Goal: Transaction & Acquisition: Purchase product/service

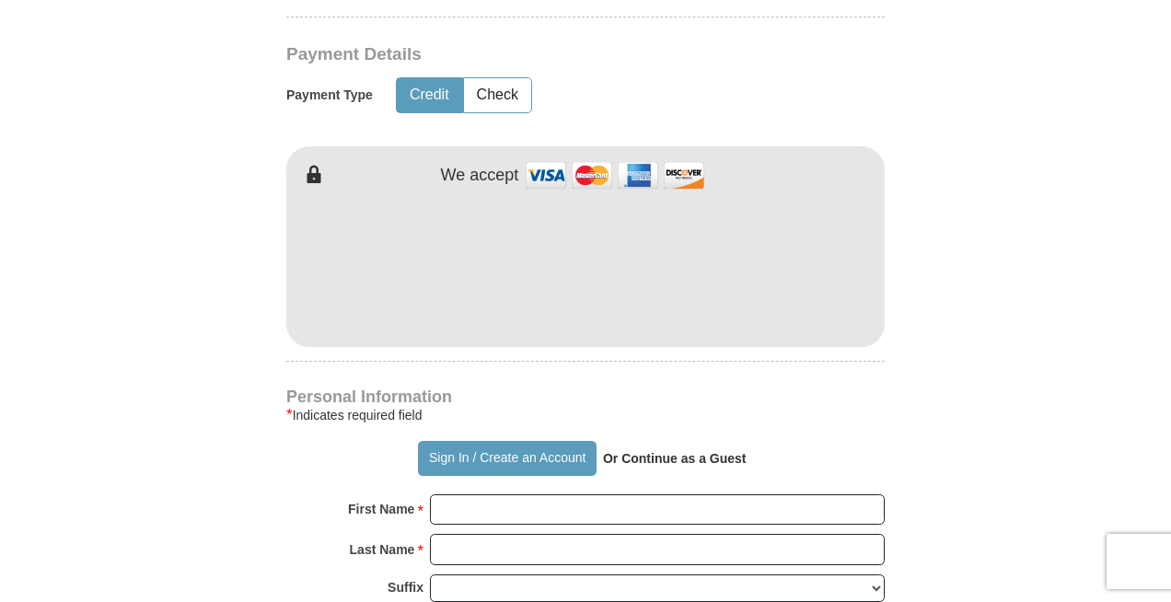
scroll to position [1116, 0]
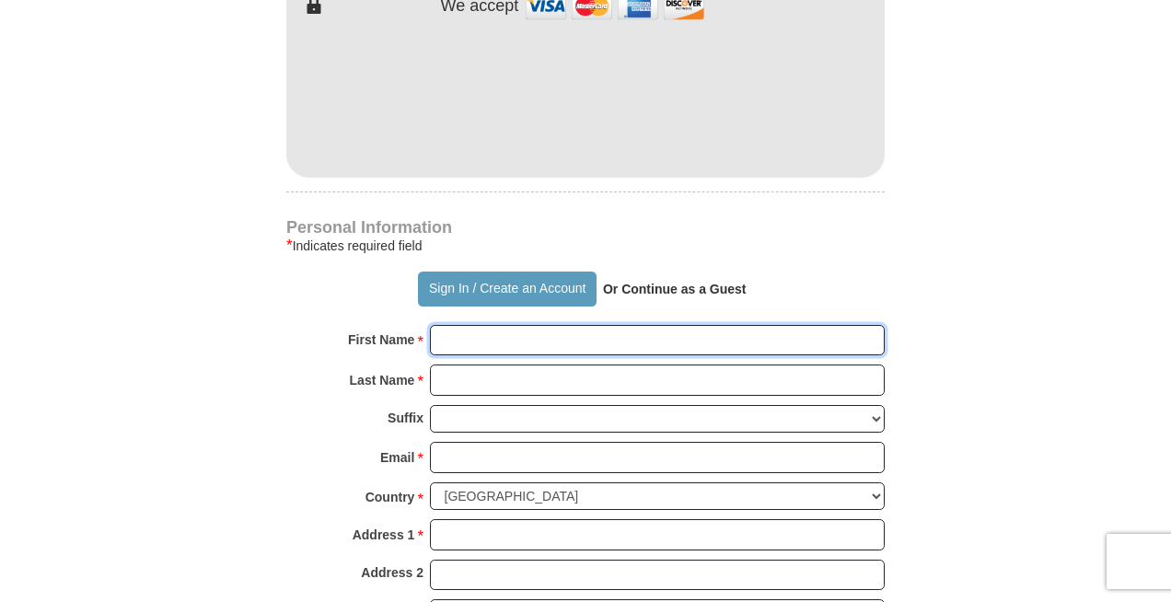
click at [537, 325] on input "First Name *" at bounding box center [657, 340] width 455 height 31
type input "[PERSON_NAME]"
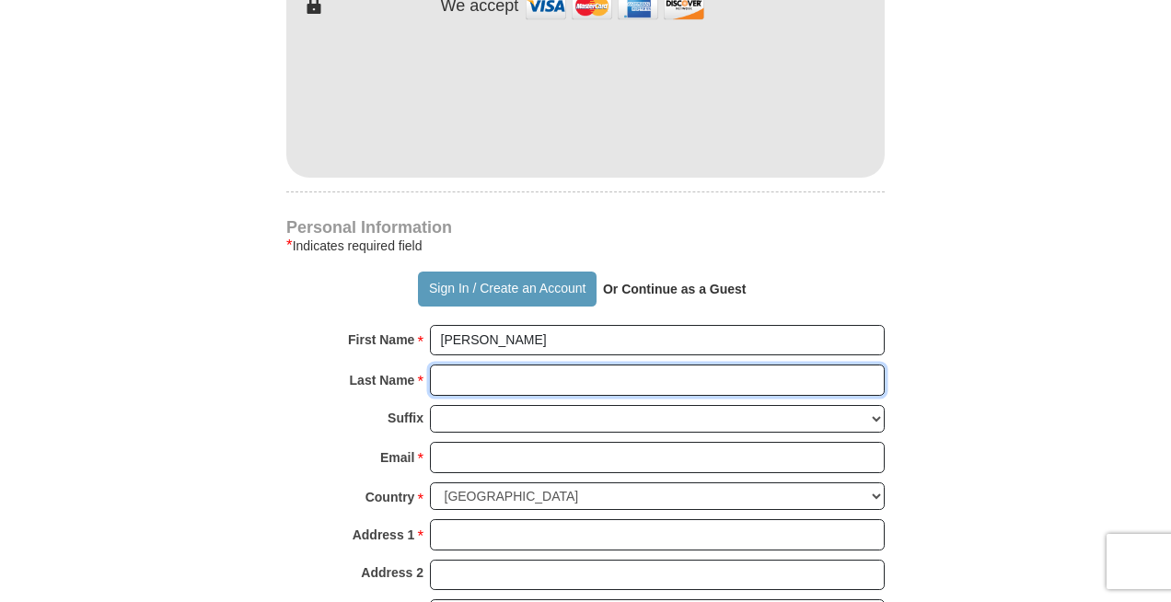
type input "[PERSON_NAME]"
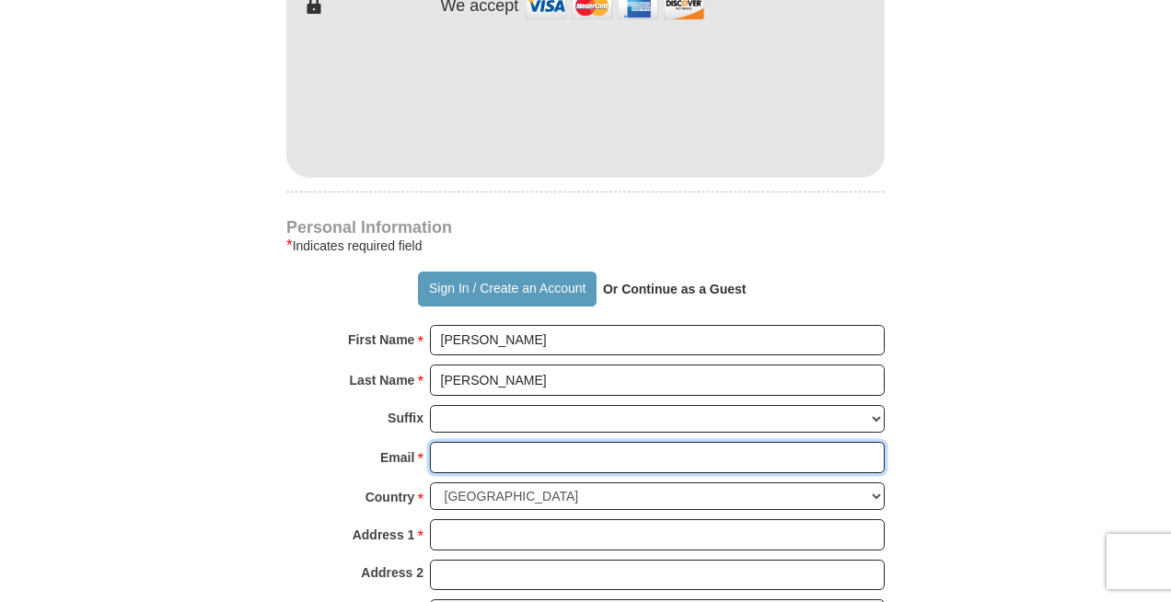
type input "[EMAIL_ADDRESS][DOMAIN_NAME]"
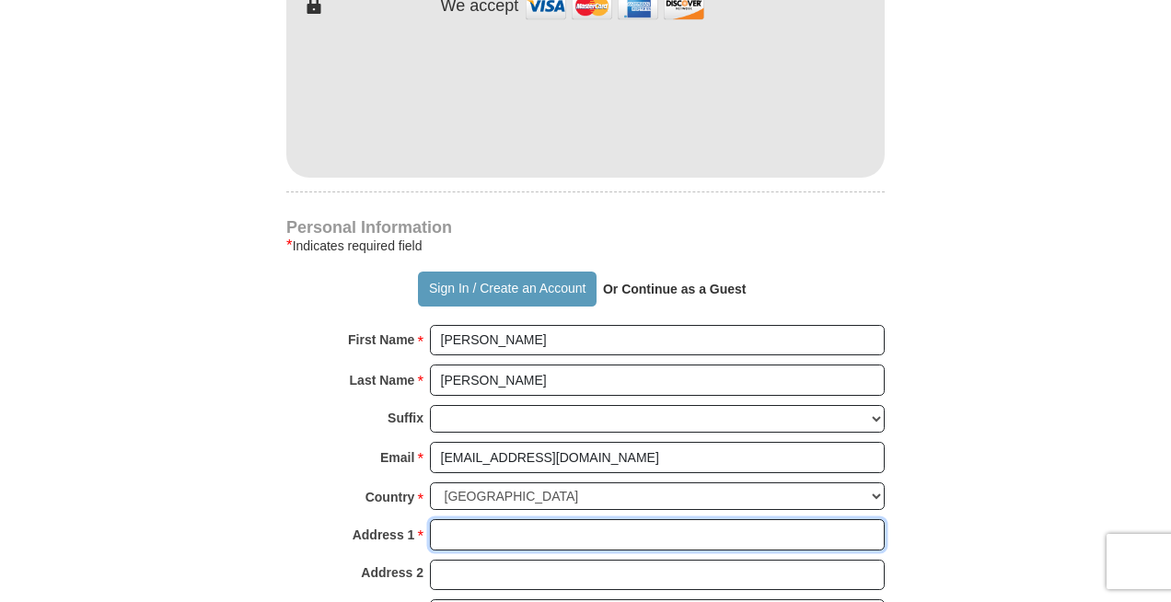
type input "[STREET_ADDRESS]"
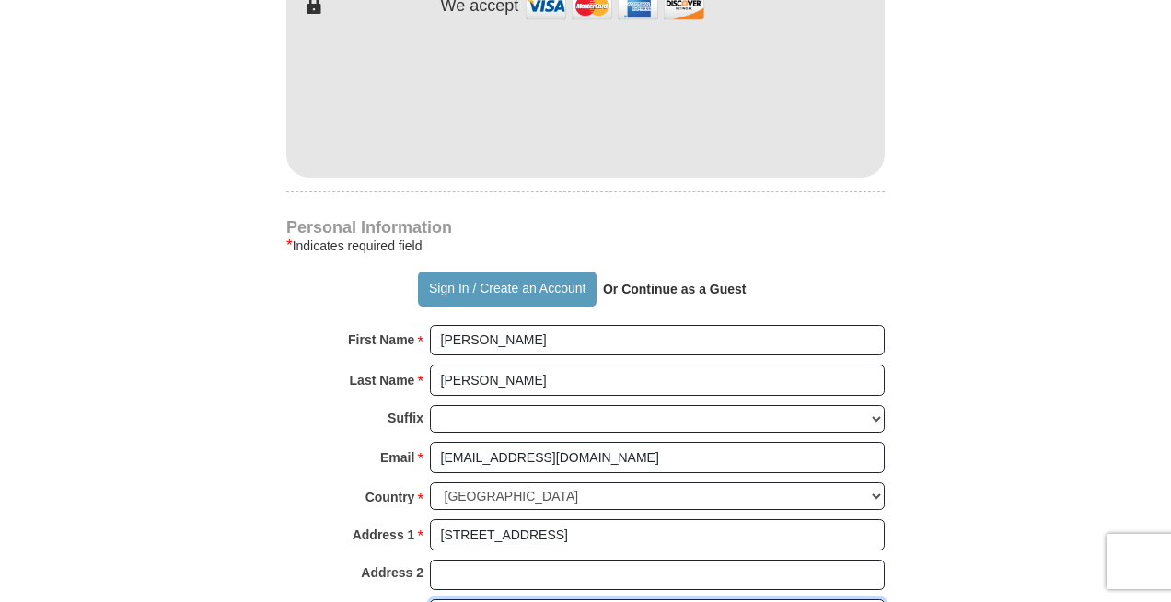
type input "[PERSON_NAME]"
select select "[GEOGRAPHIC_DATA]"
type input "77399-9301"
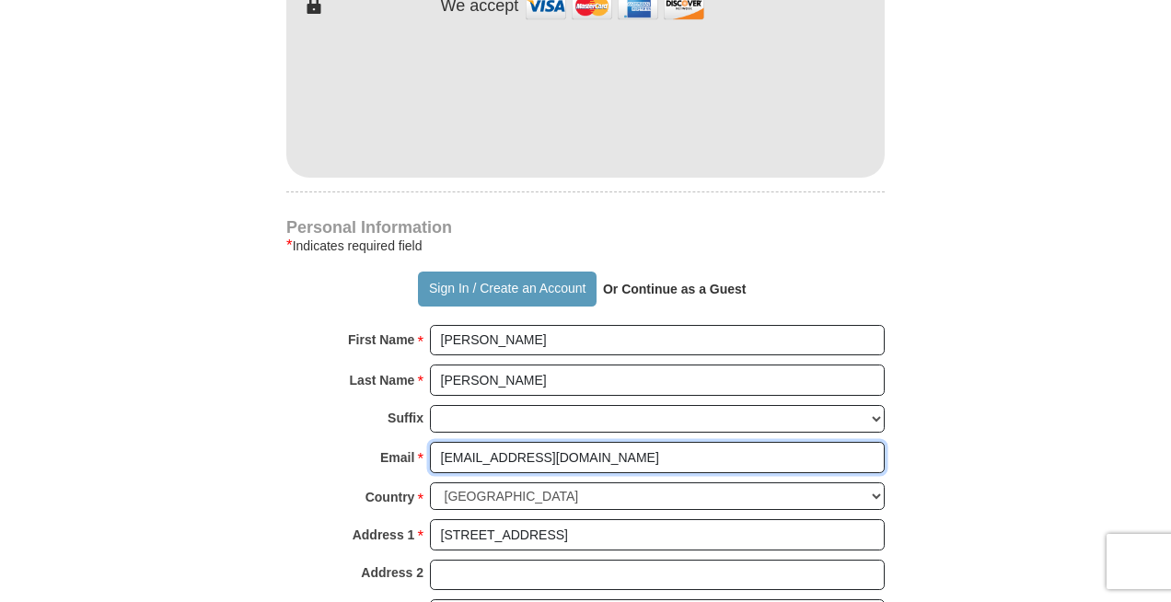
drag, startPoint x: 537, startPoint y: 416, endPoint x: 430, endPoint y: 414, distance: 106.8
click at [430, 442] on input "[EMAIL_ADDRESS][DOMAIN_NAME]" at bounding box center [657, 457] width 455 height 31
type input "[EMAIL_ADDRESS][DOMAIN_NAME]"
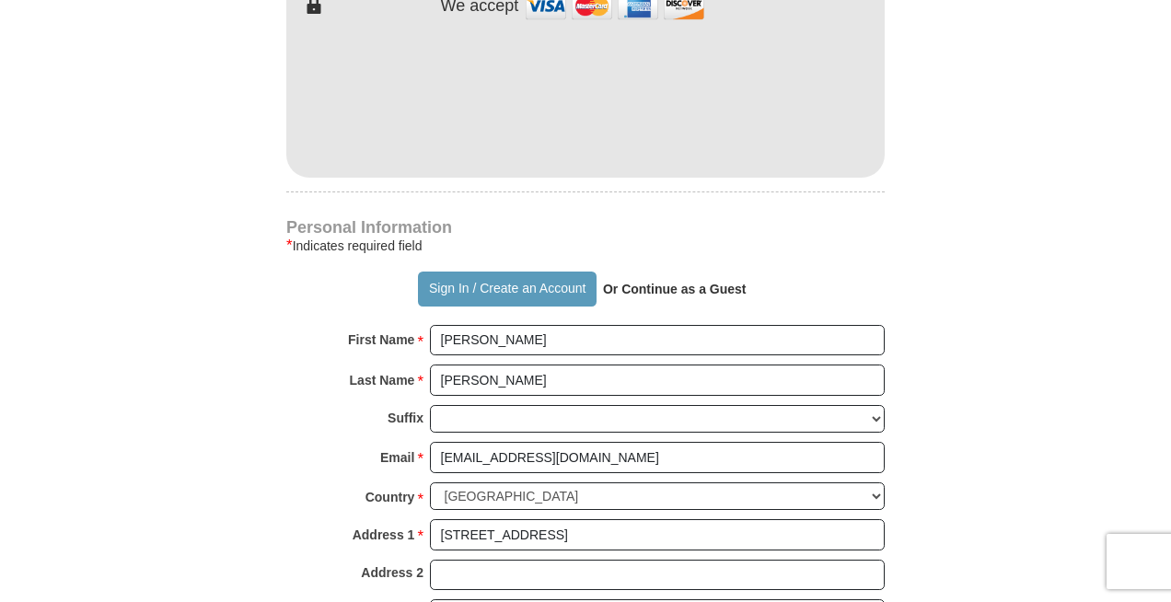
type input "2255732752"
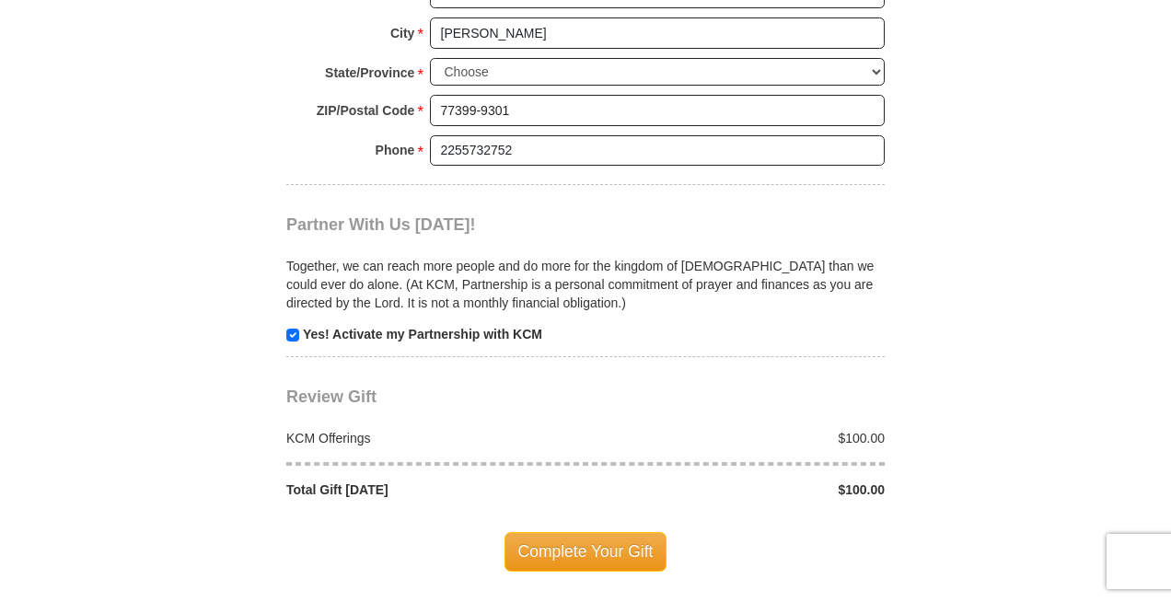
scroll to position [1701, 0]
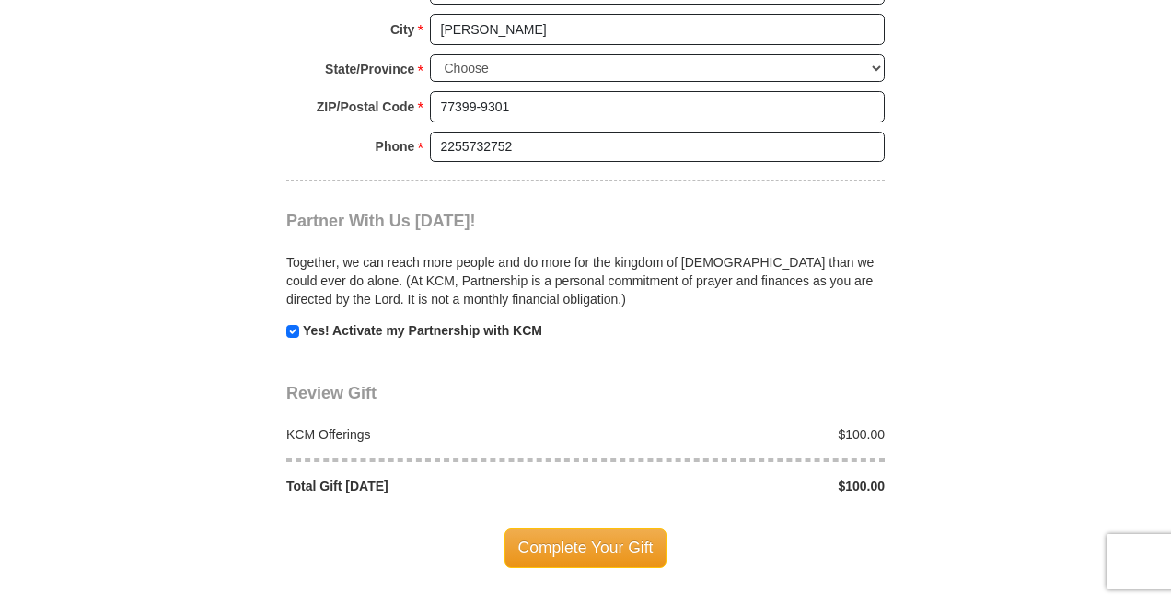
click at [578, 528] on span "Complete Your Gift" at bounding box center [585, 547] width 163 height 39
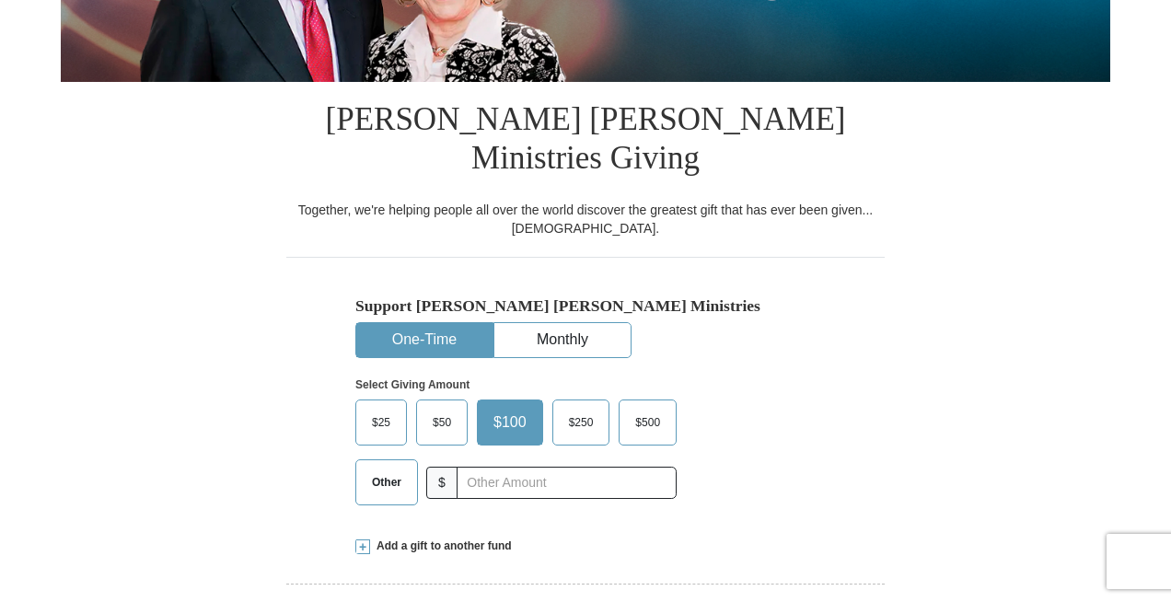
scroll to position [379, 0]
click at [513, 409] on span "$100" at bounding box center [510, 423] width 52 height 28
click at [0, 0] on input "$100" at bounding box center [0, 0] width 0 height 0
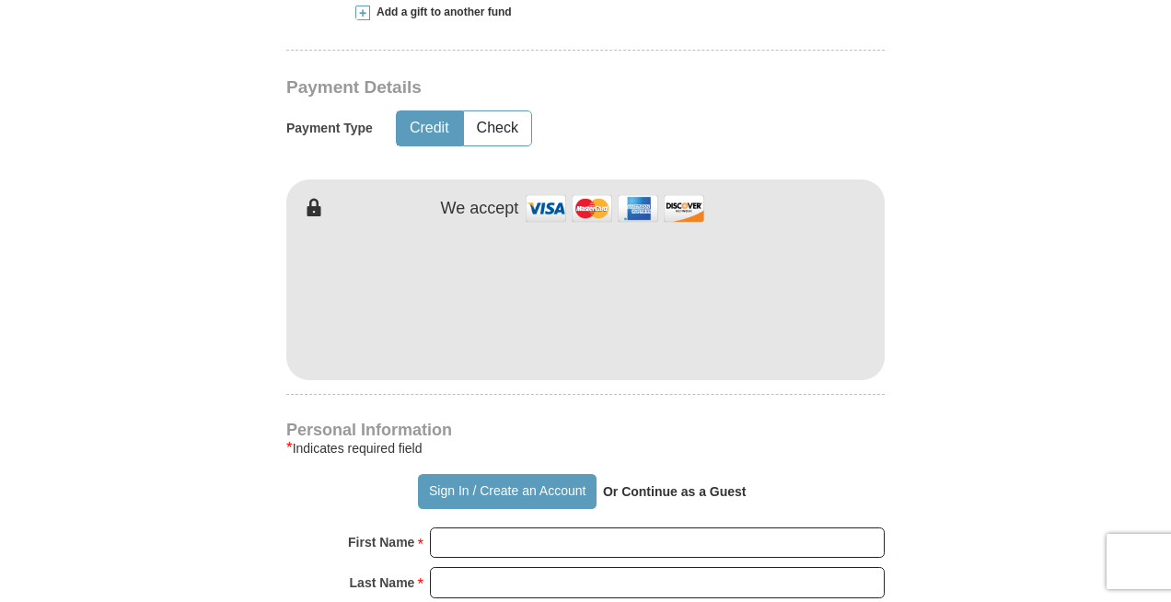
scroll to position [983, 0]
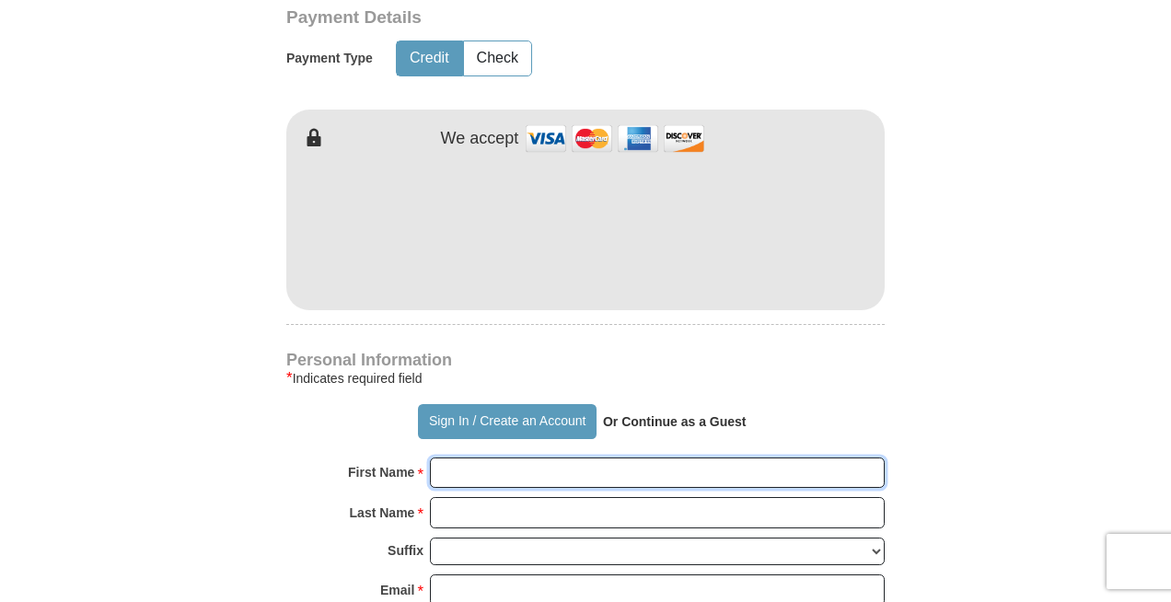
click at [536, 458] on input "First Name *" at bounding box center [657, 473] width 455 height 31
type input "[PERSON_NAME]"
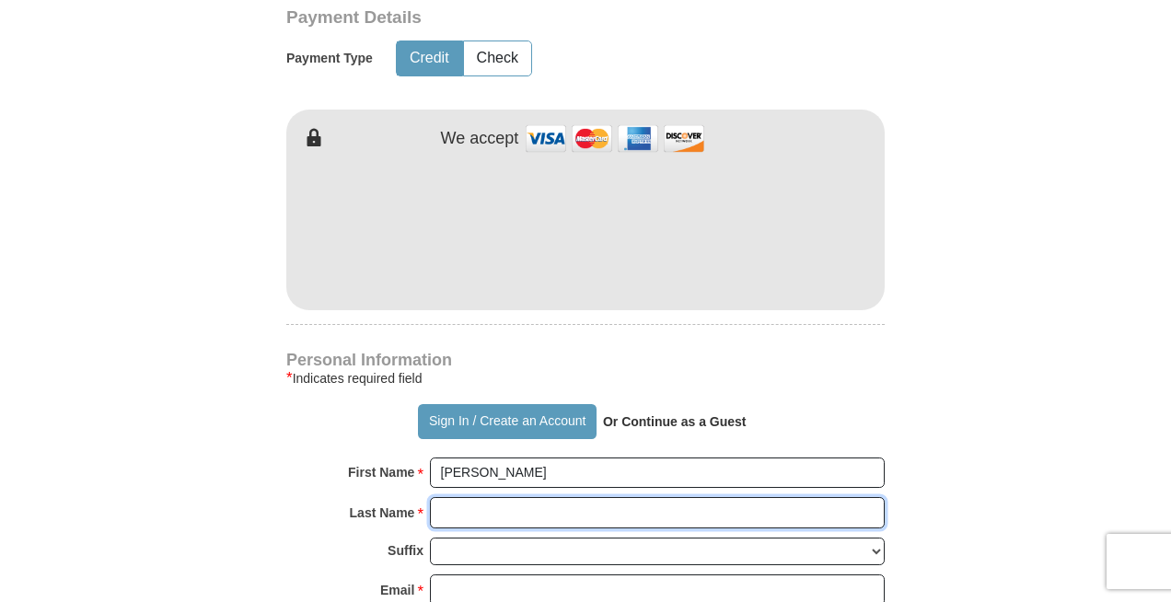
type input "[PERSON_NAME]"
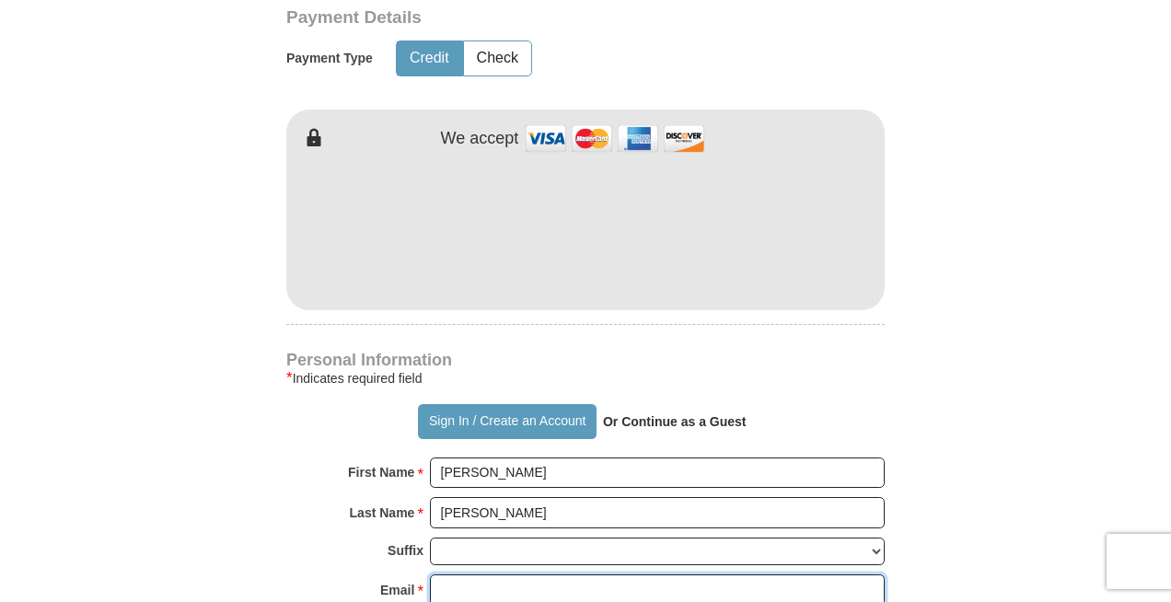
type input "[EMAIL_ADDRESS][DOMAIN_NAME]"
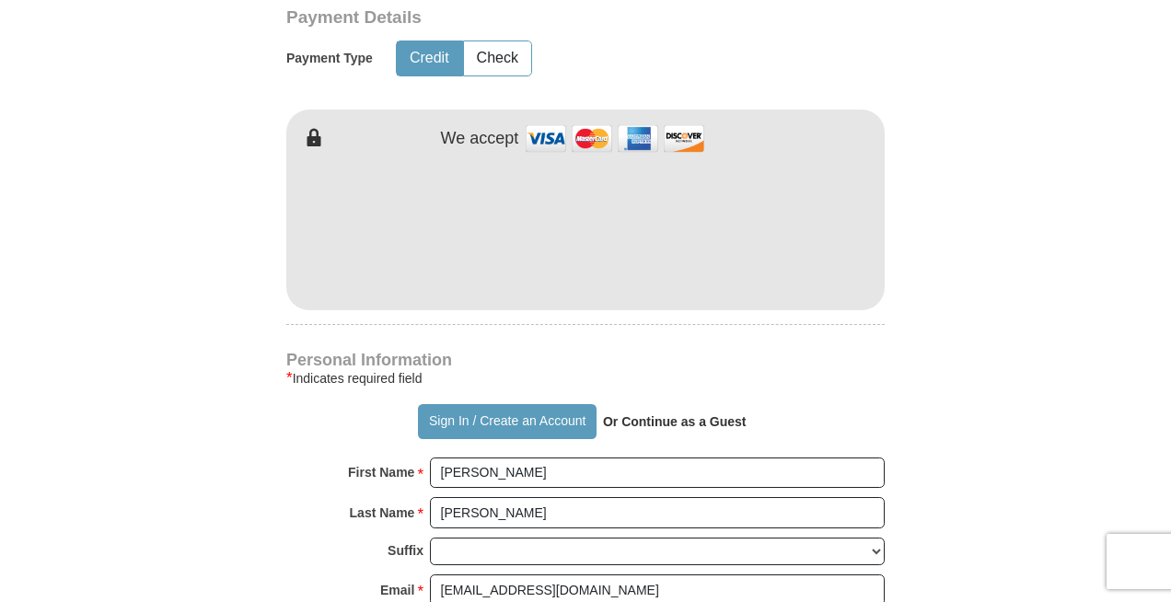
type input "[STREET_ADDRESS]"
type input "[PERSON_NAME]"
select select "[GEOGRAPHIC_DATA]"
type input "77399-9301"
drag, startPoint x: 543, startPoint y: 549, endPoint x: 435, endPoint y: 547, distance: 107.7
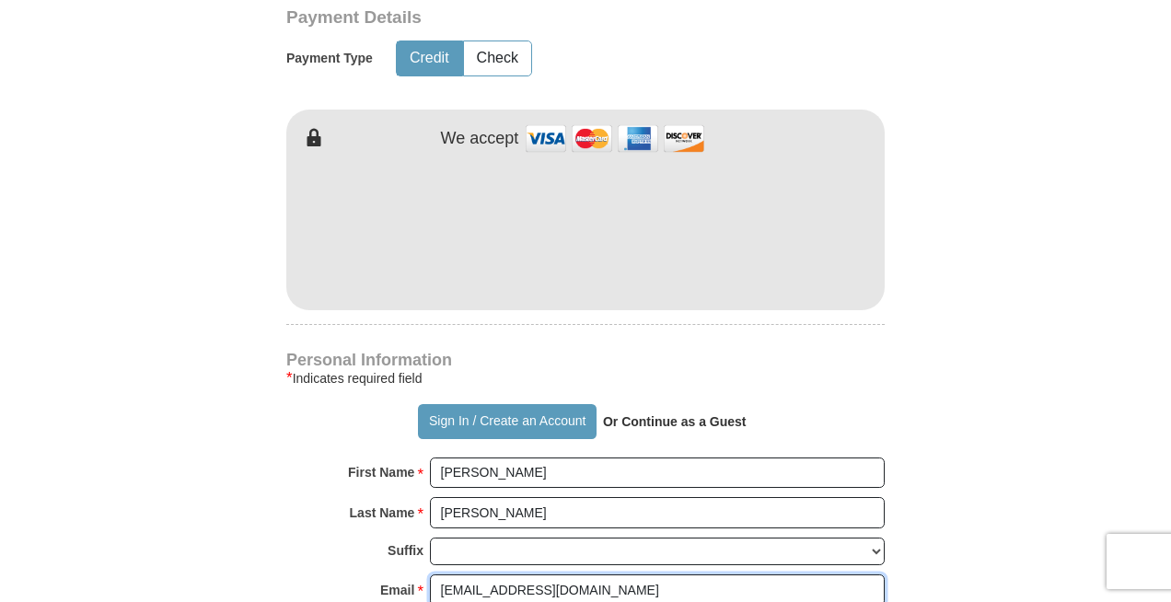
click at [436, 574] on input "[EMAIL_ADDRESS][DOMAIN_NAME]" at bounding box center [657, 589] width 455 height 31
type input "[EMAIL_ADDRESS][DOMAIN_NAME]"
type input "2255732752"
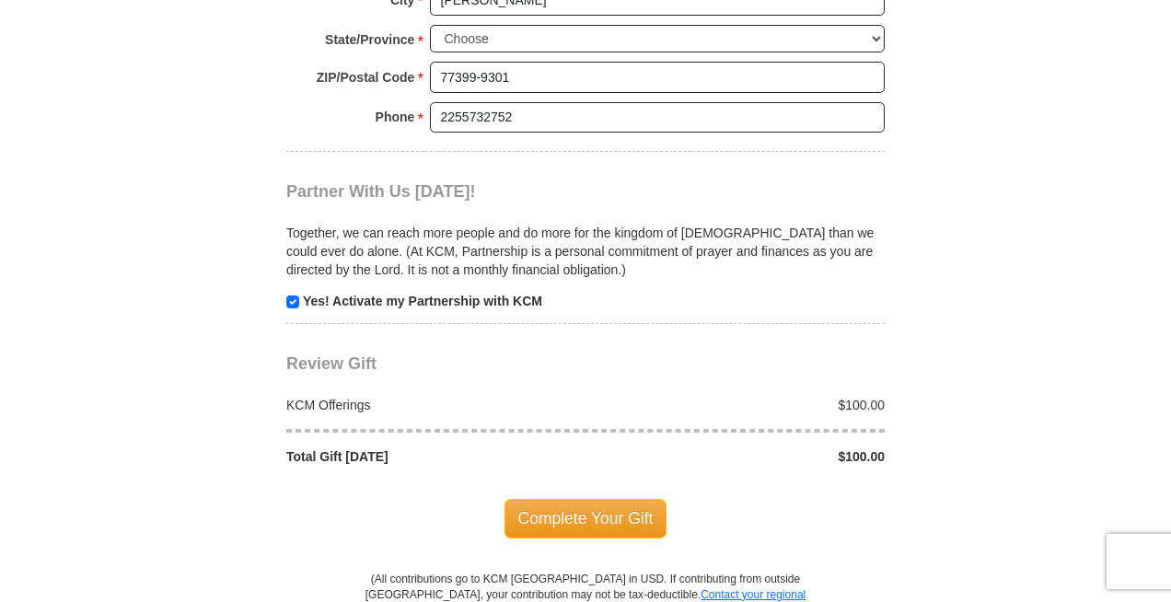
scroll to position [1764, 0]
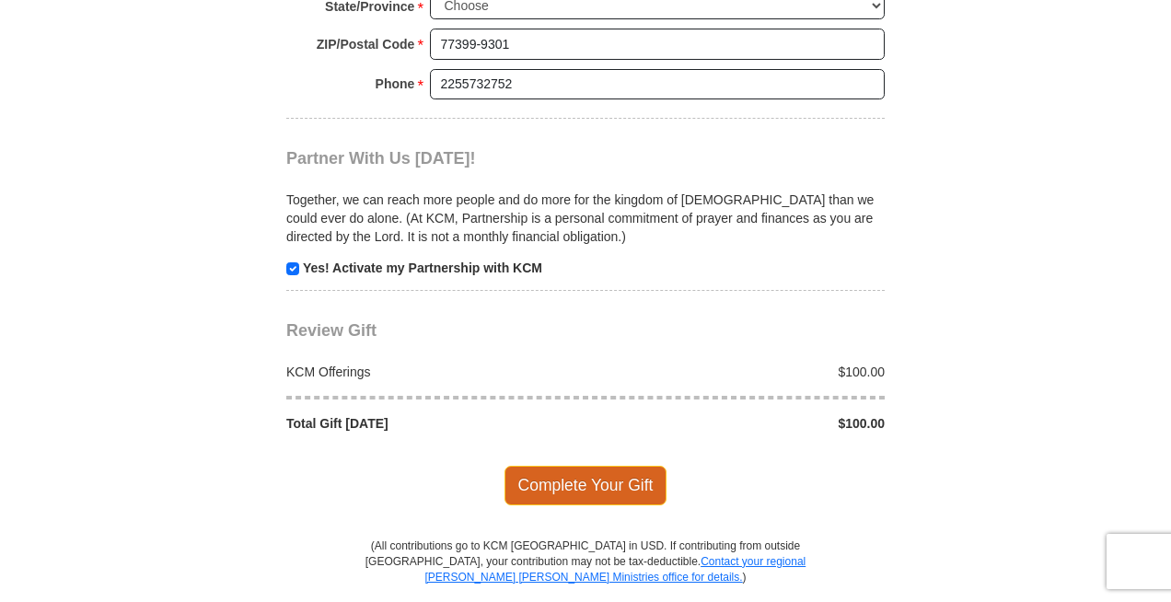
click at [583, 466] on span "Complete Your Gift" at bounding box center [585, 485] width 163 height 39
